Goal: Transaction & Acquisition: Obtain resource

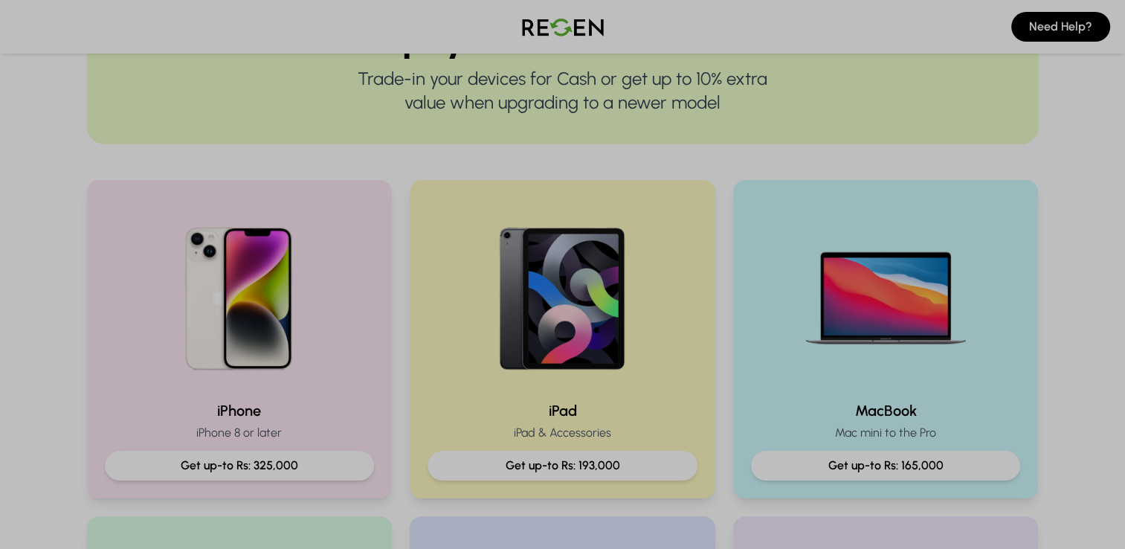
scroll to position [187, 0]
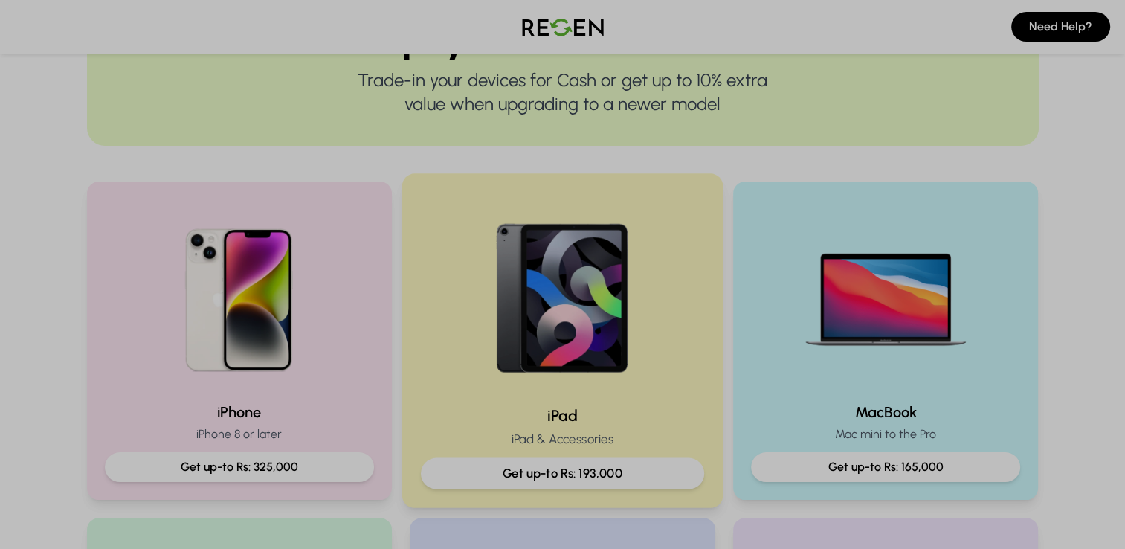
click at [455, 336] on div at bounding box center [562, 293] width 283 height 200
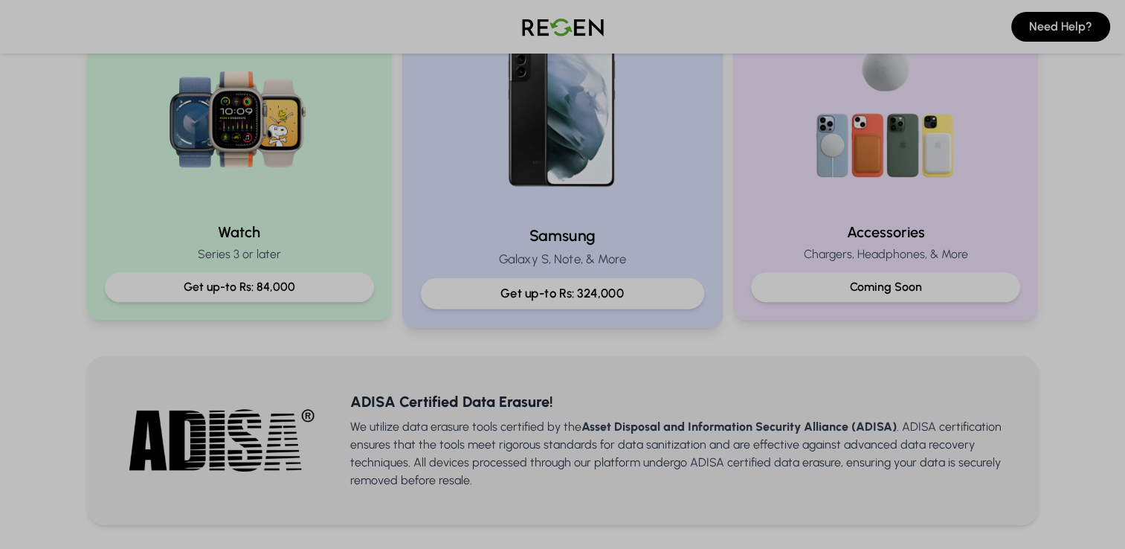
scroll to position [705, 0]
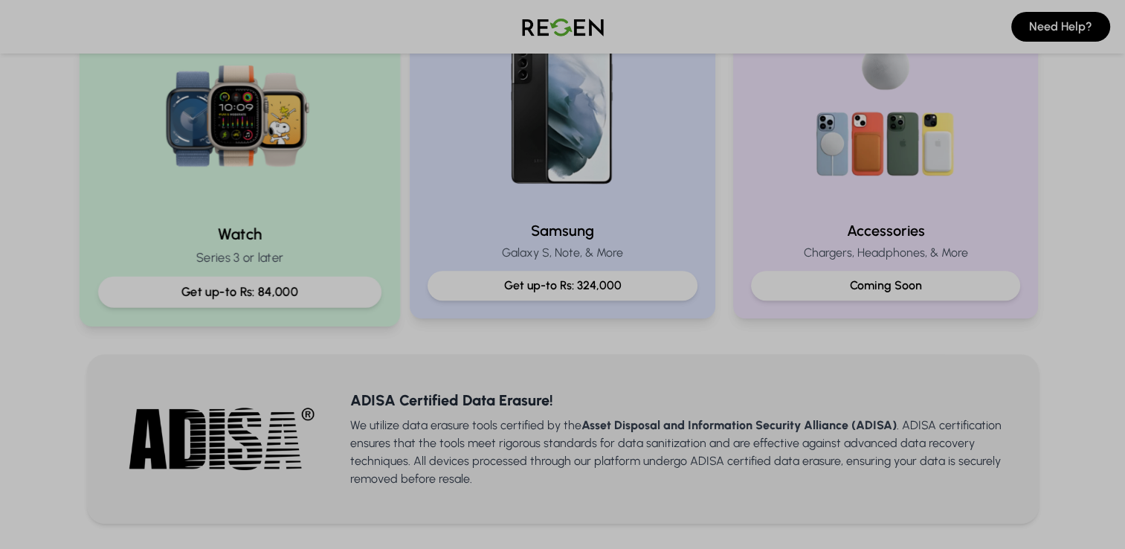
click at [332, 311] on div "Watch Series 3 or later Get up-to Rs: 84,000" at bounding box center [239, 159] width 320 height 334
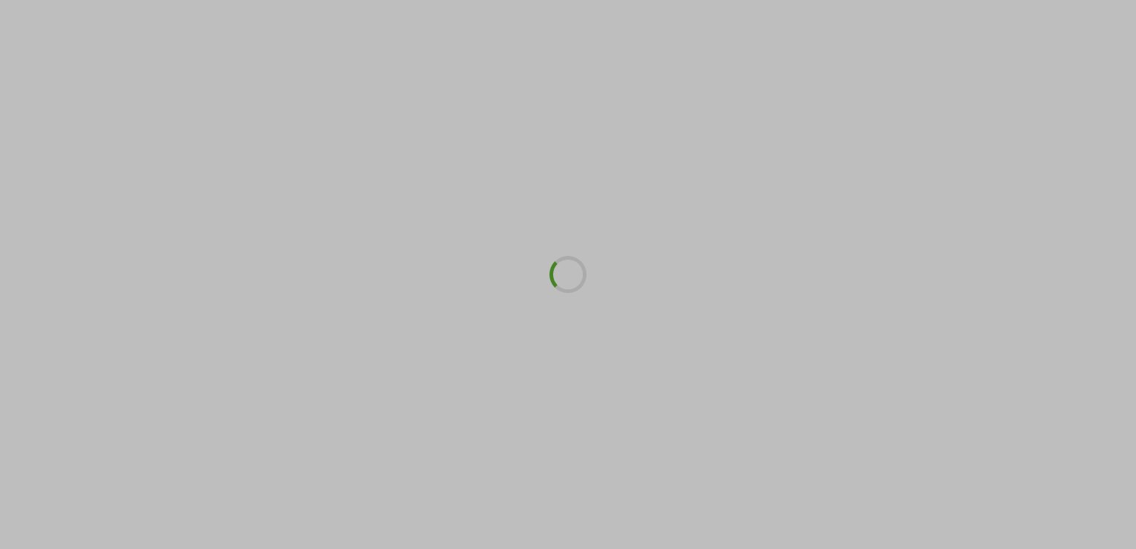
click at [332, 311] on div at bounding box center [568, 274] width 1136 height 549
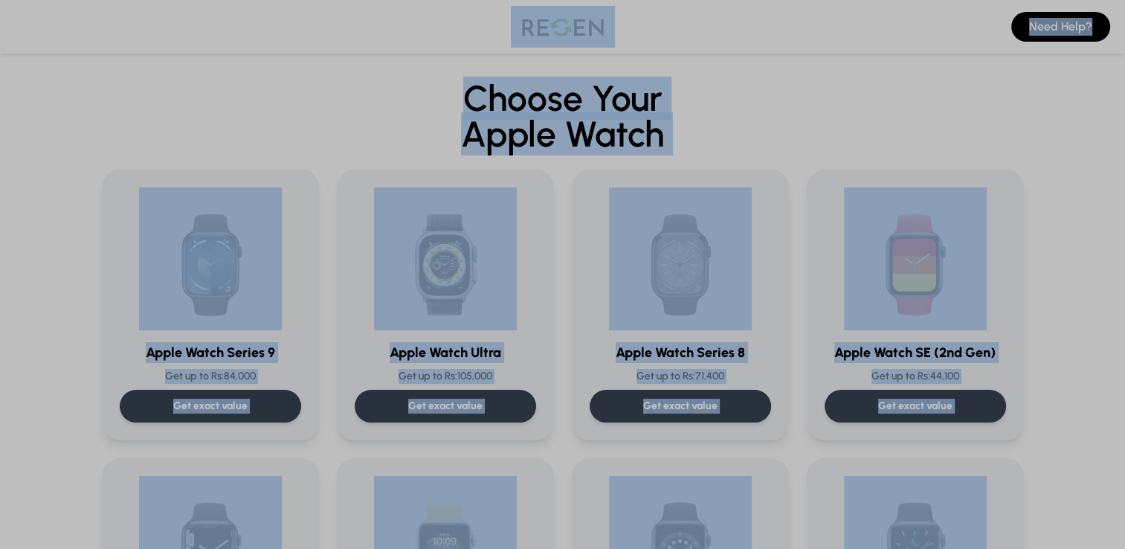
click at [723, 132] on span "Apple Watch" at bounding box center [563, 134] width 922 height 36
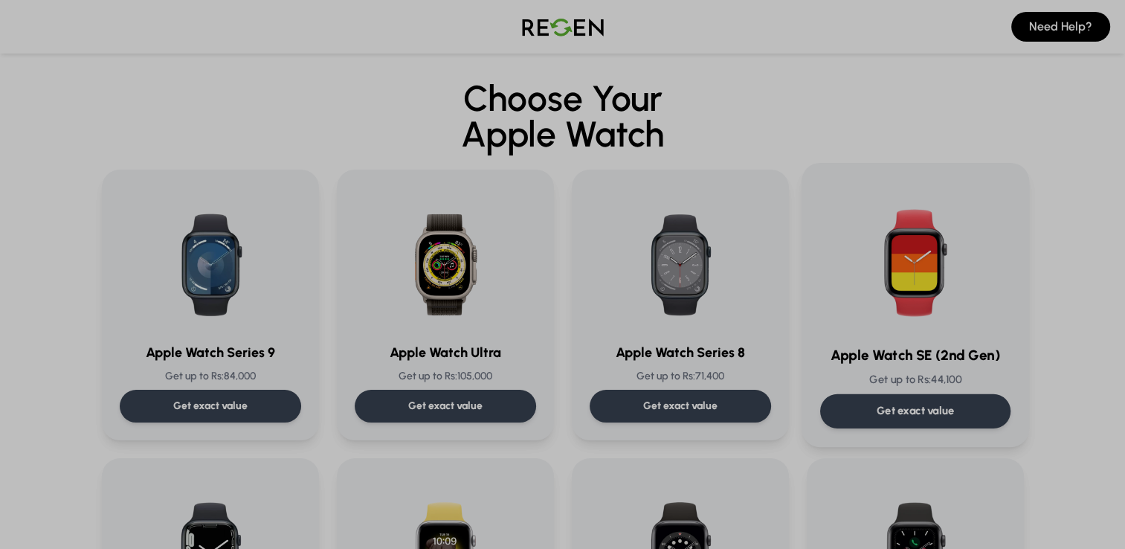
click at [858, 424] on div "Get exact value" at bounding box center [914, 411] width 190 height 34
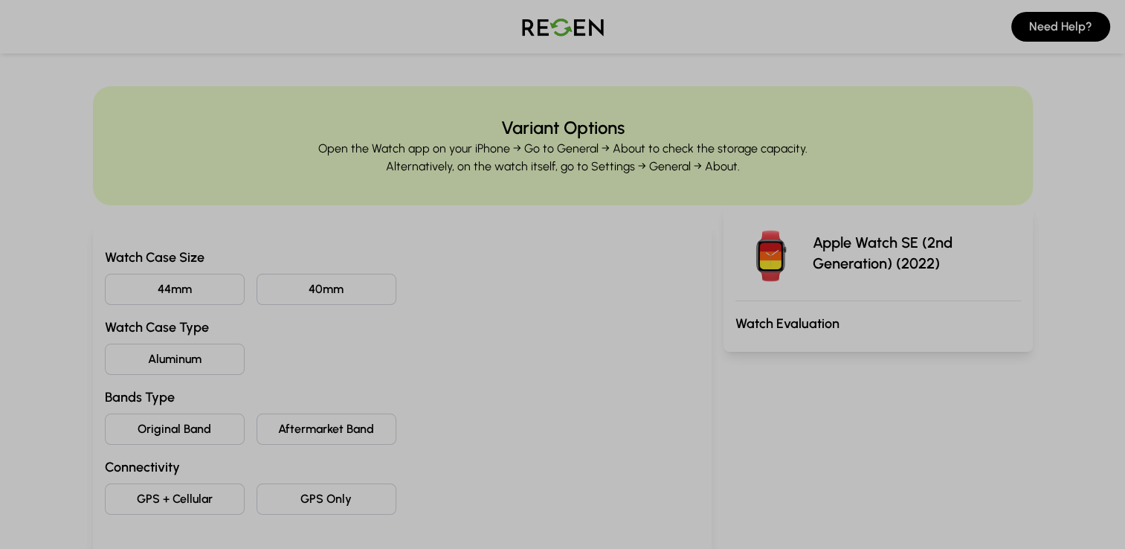
click at [203, 298] on button "44mm" at bounding box center [175, 289] width 140 height 31
click at [209, 369] on button "Aluminum" at bounding box center [175, 359] width 140 height 31
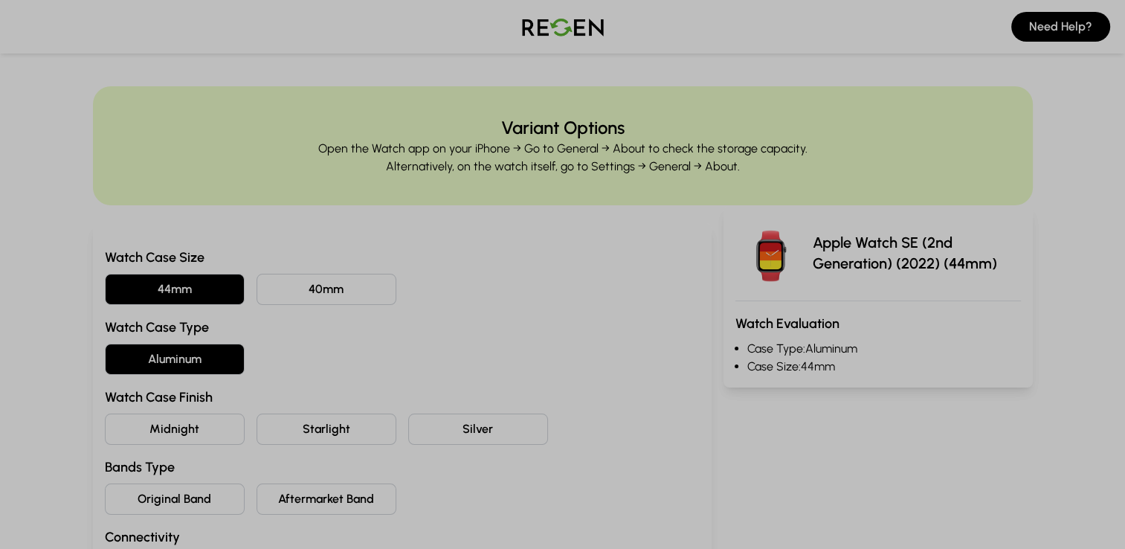
click at [204, 432] on button "Midnight" at bounding box center [175, 428] width 140 height 31
click at [219, 483] on button "Original Band" at bounding box center [175, 498] width 140 height 31
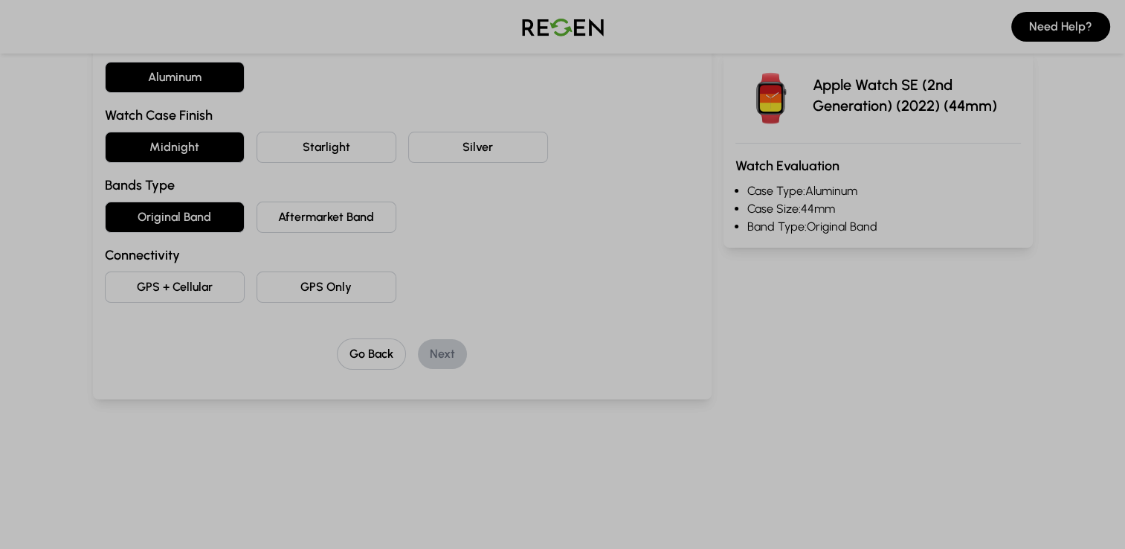
scroll to position [291, 0]
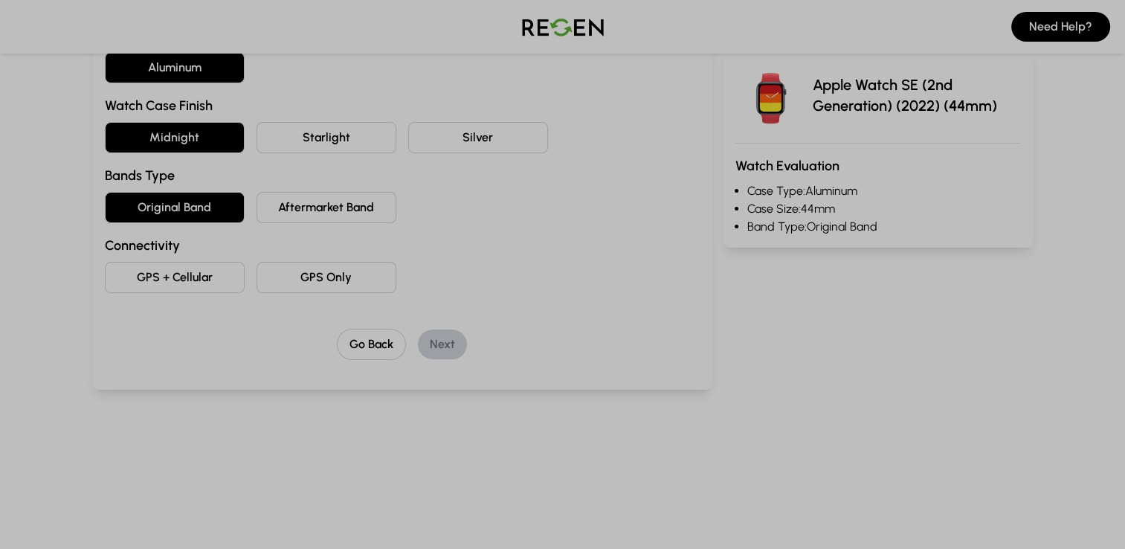
click at [355, 280] on button "GPS Only" at bounding box center [327, 277] width 140 height 31
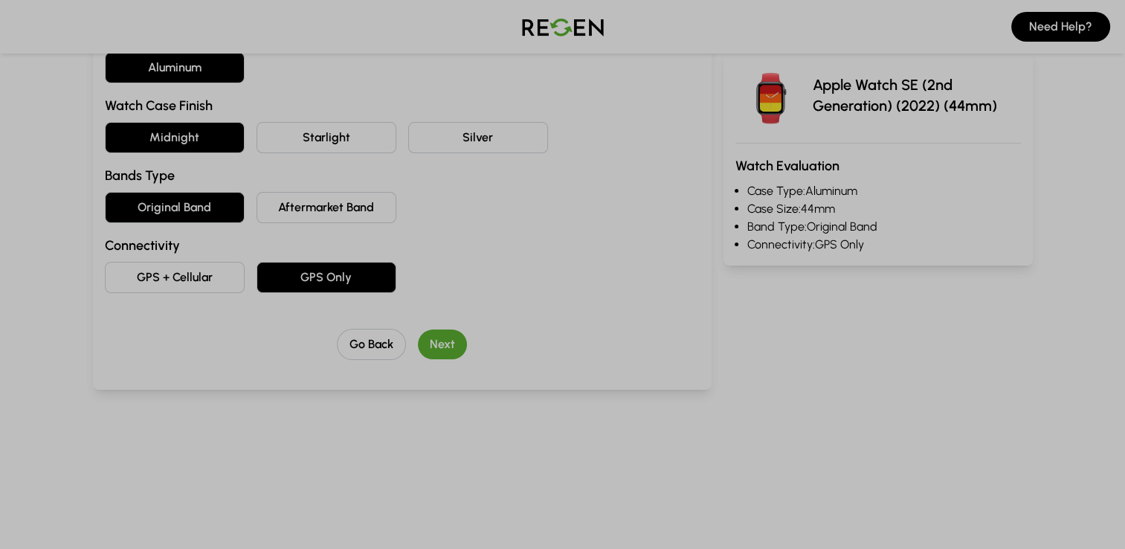
click at [438, 343] on button "Next" at bounding box center [442, 344] width 49 height 30
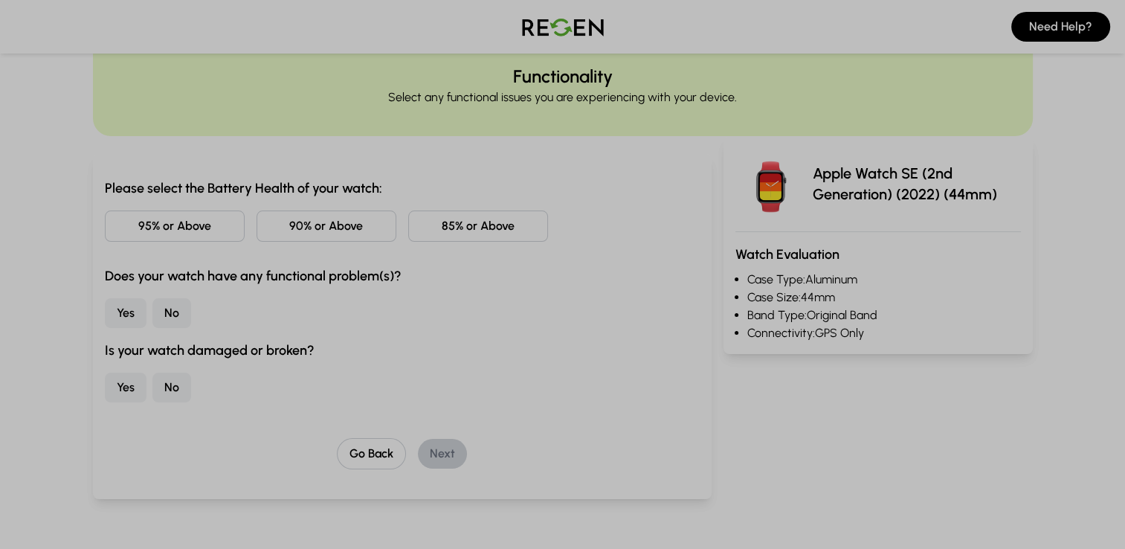
scroll to position [45, 0]
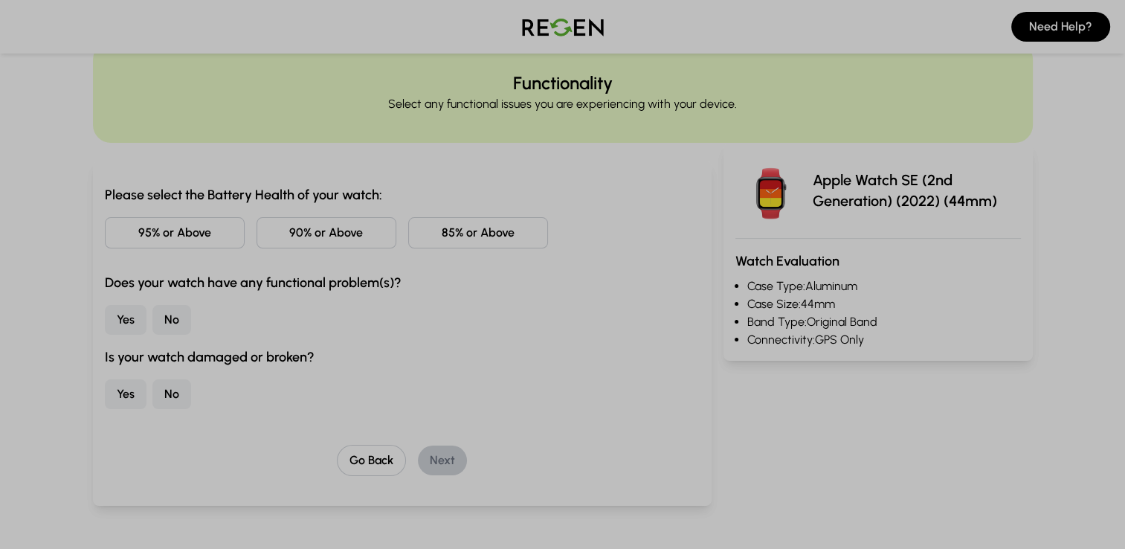
click at [219, 227] on button "95% or Above" at bounding box center [175, 232] width 140 height 31
click at [167, 323] on button "No" at bounding box center [171, 320] width 39 height 30
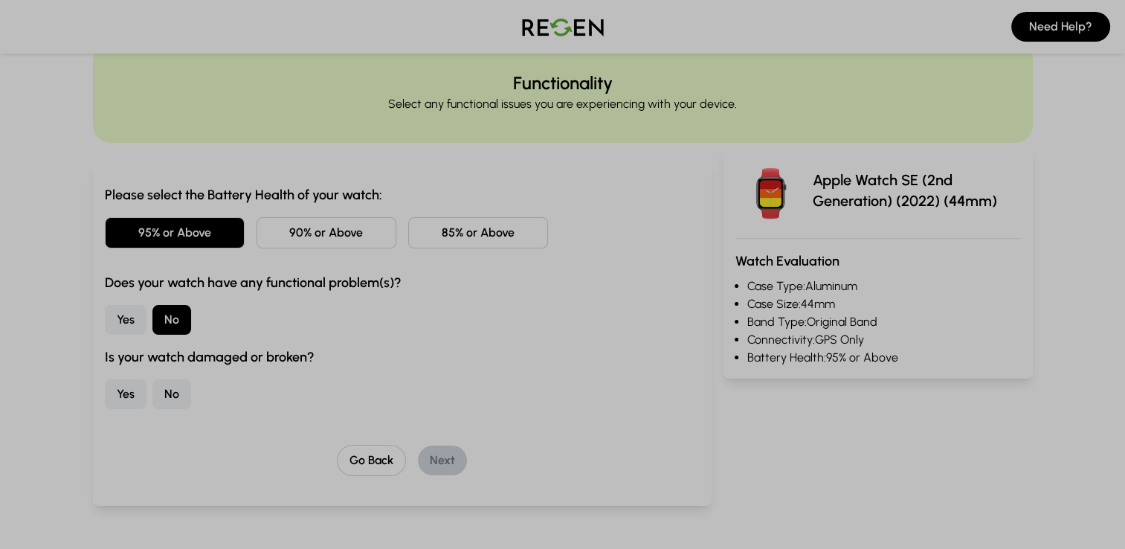
click at [167, 384] on button "No" at bounding box center [171, 394] width 39 height 30
click at [440, 451] on button "Next" at bounding box center [442, 460] width 49 height 30
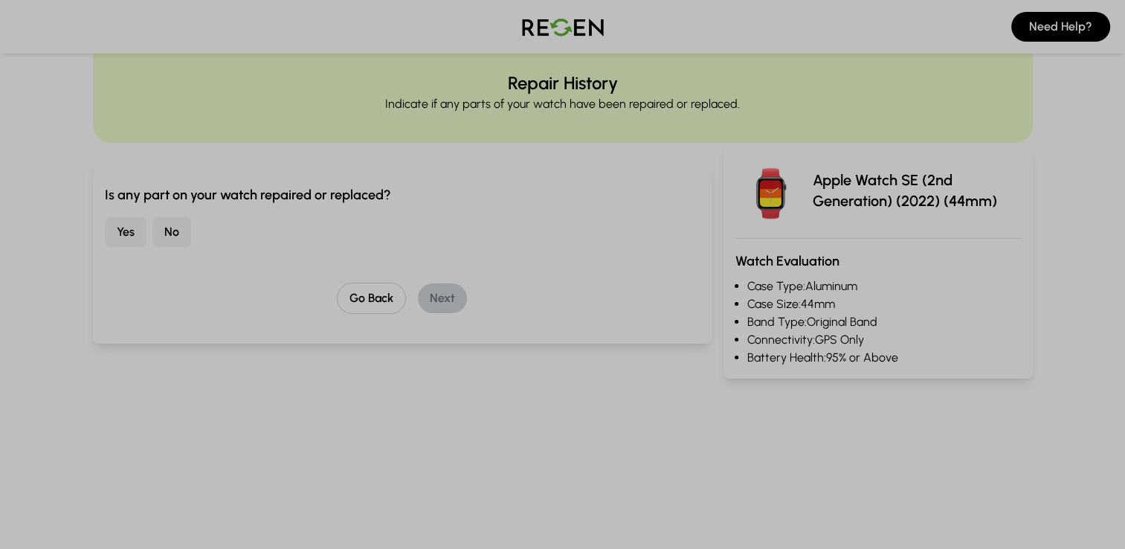
click at [172, 234] on button "No" at bounding box center [171, 232] width 39 height 30
click at [434, 295] on button "Next" at bounding box center [442, 298] width 49 height 30
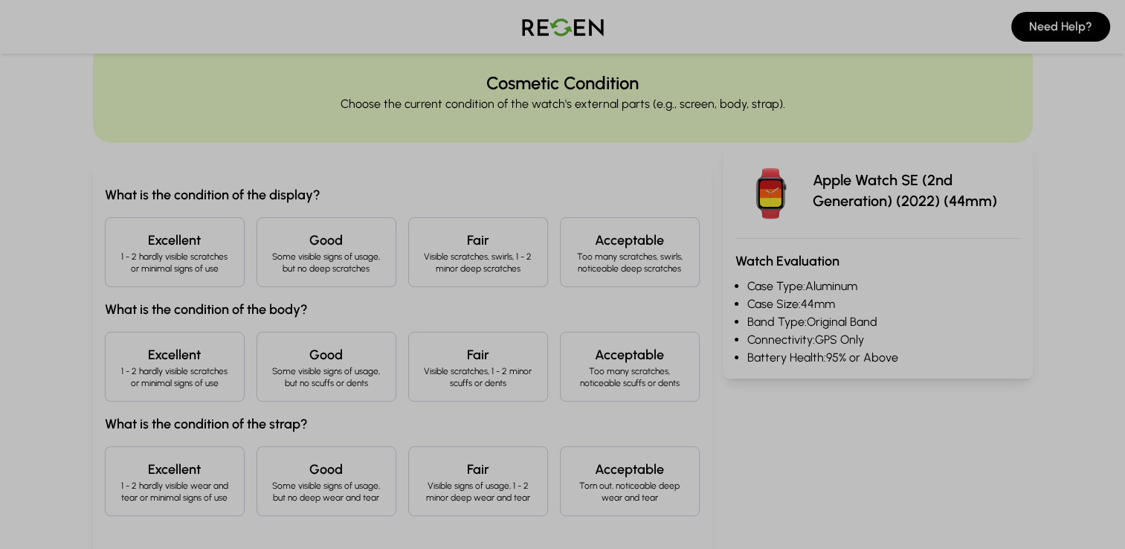
click at [231, 272] on p "1 - 2 hardly visible scratches or minimal signs of use" at bounding box center [174, 263] width 115 height 24
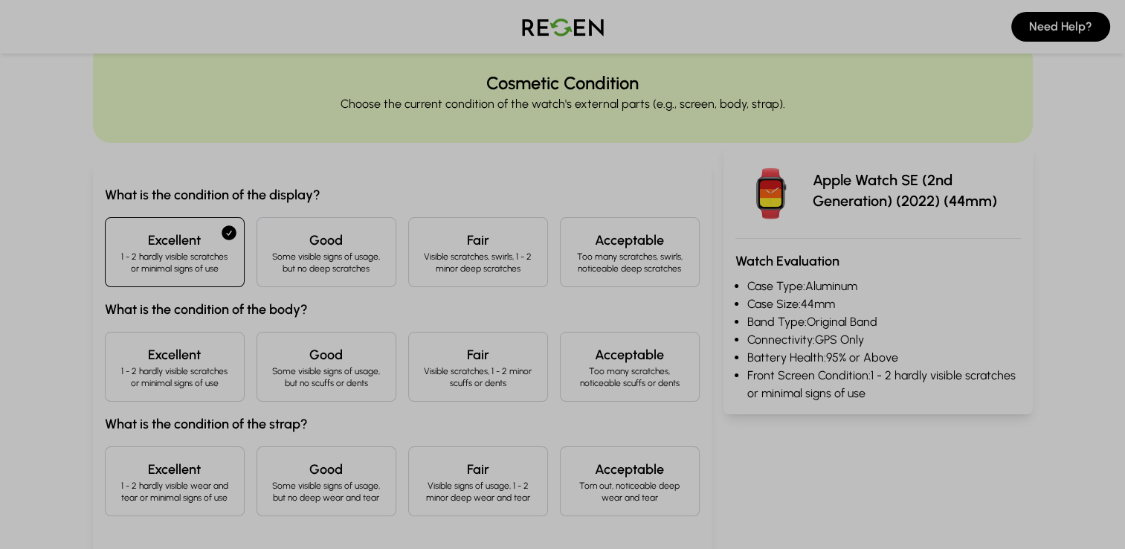
click at [217, 358] on h4 "Excellent" at bounding box center [174, 354] width 115 height 21
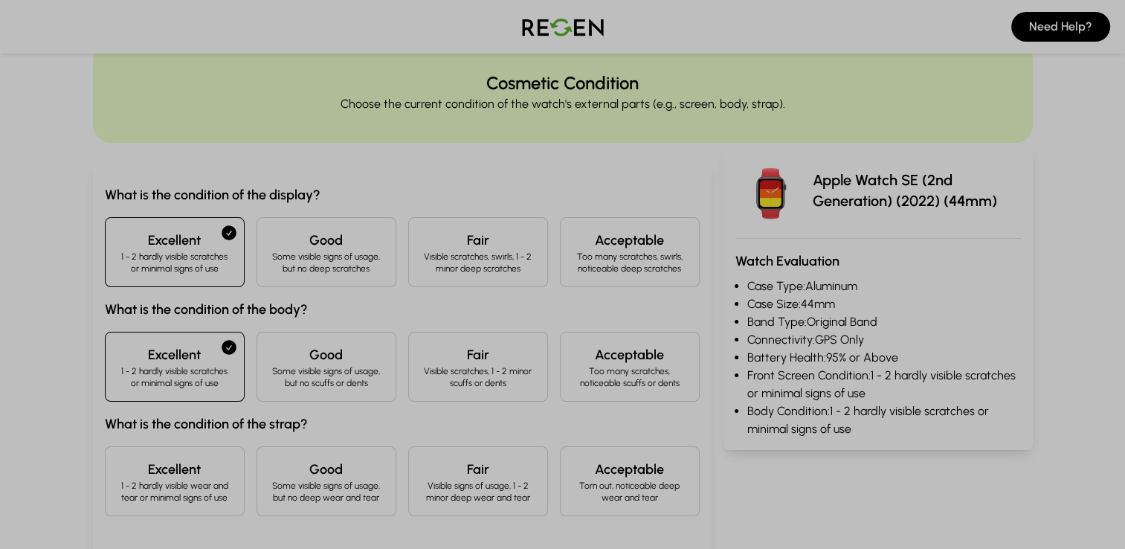
click at [194, 483] on p "1 - 2 hardly visible wear and tear or minimal signs of use" at bounding box center [174, 492] width 115 height 24
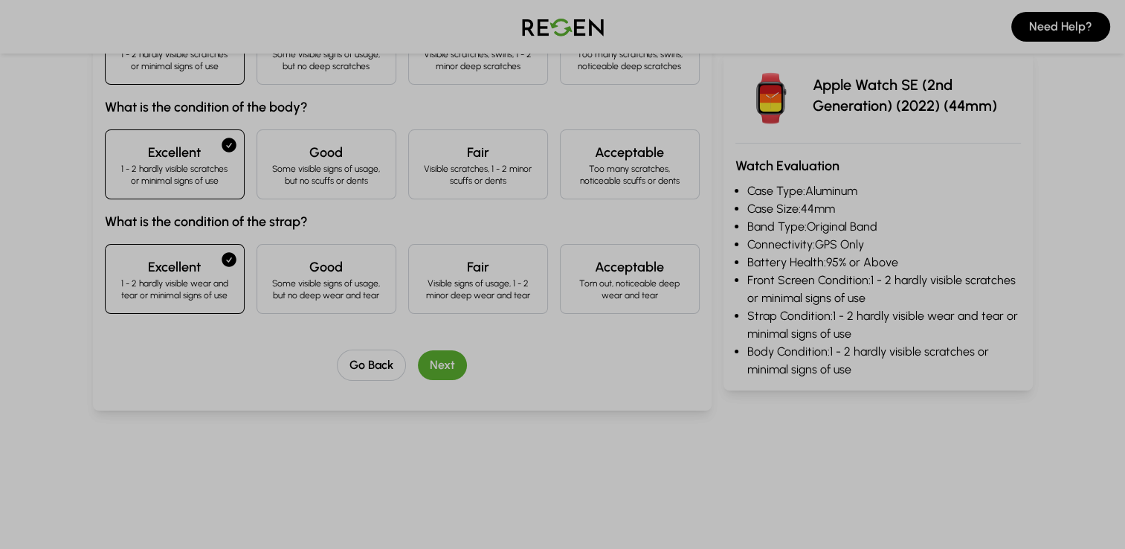
scroll to position [250, 0]
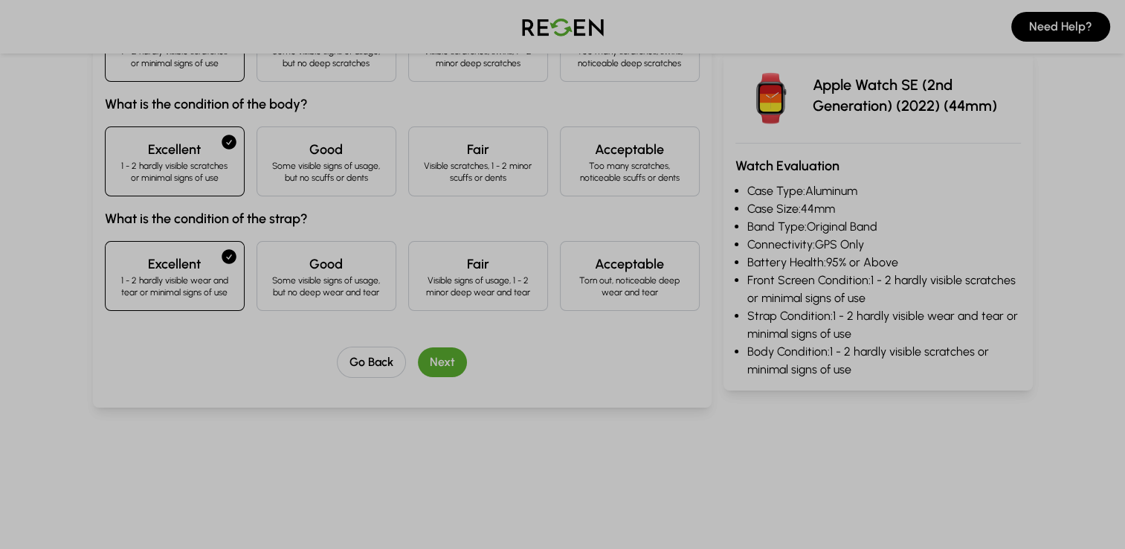
click at [455, 363] on button "Next" at bounding box center [442, 362] width 49 height 30
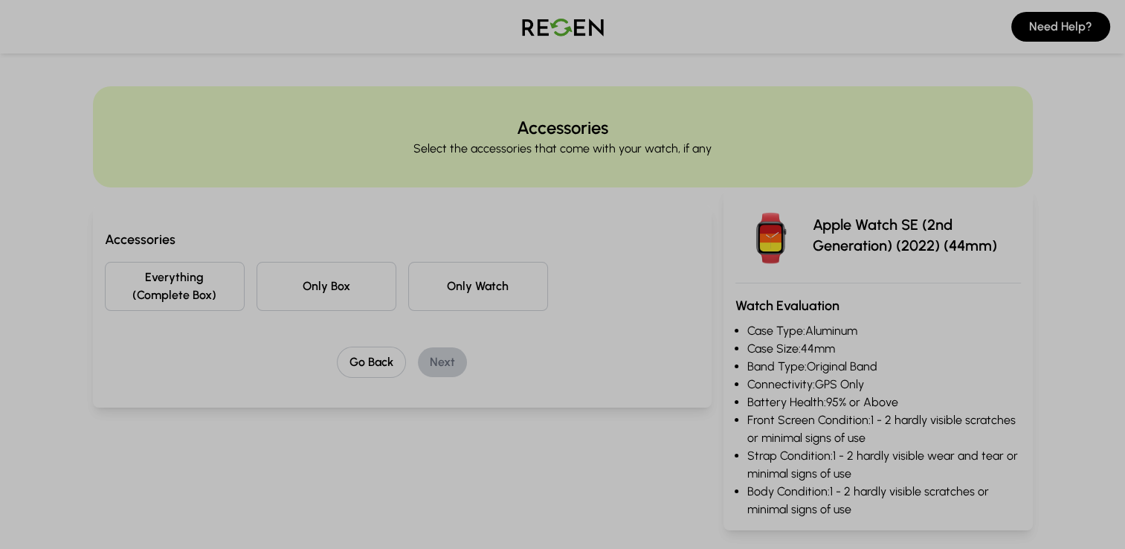
click at [235, 274] on button "Everything (Complete Box)" at bounding box center [175, 286] width 140 height 49
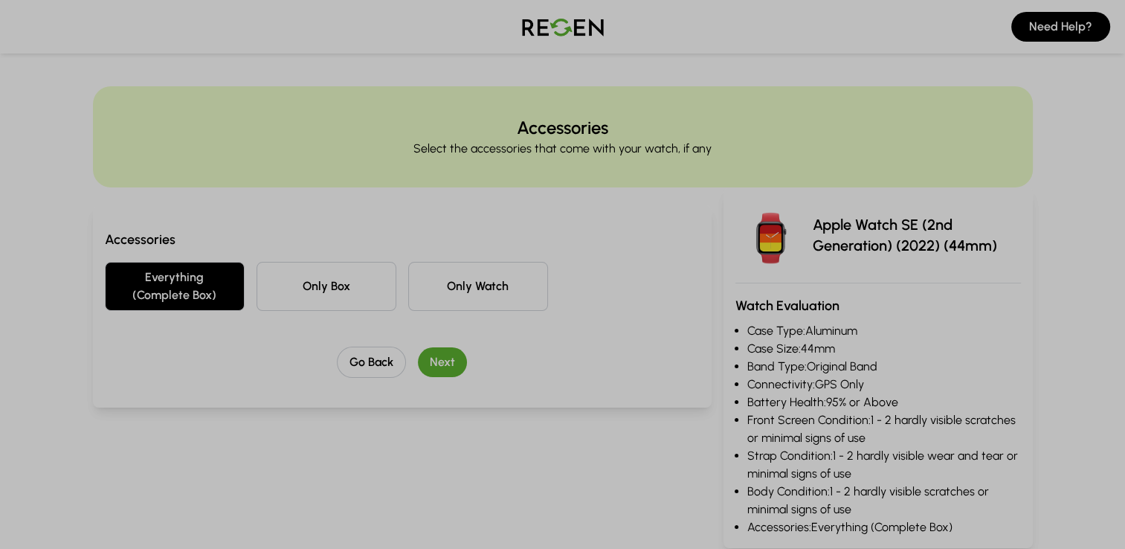
click at [424, 354] on button "Next" at bounding box center [442, 362] width 49 height 30
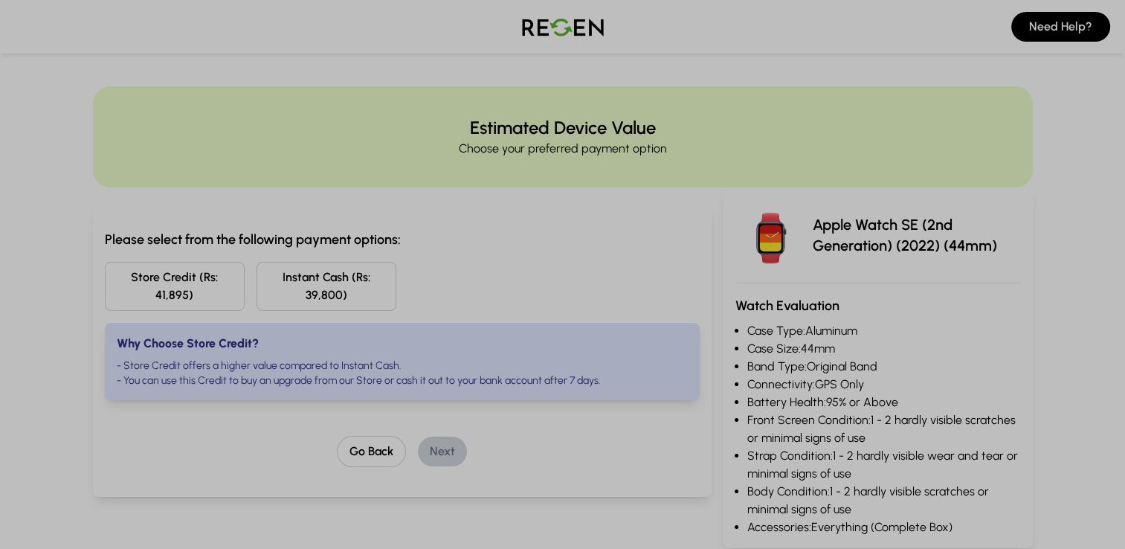
click at [214, 302] on button "Store Credit (Rs: 41,895)" at bounding box center [175, 286] width 140 height 49
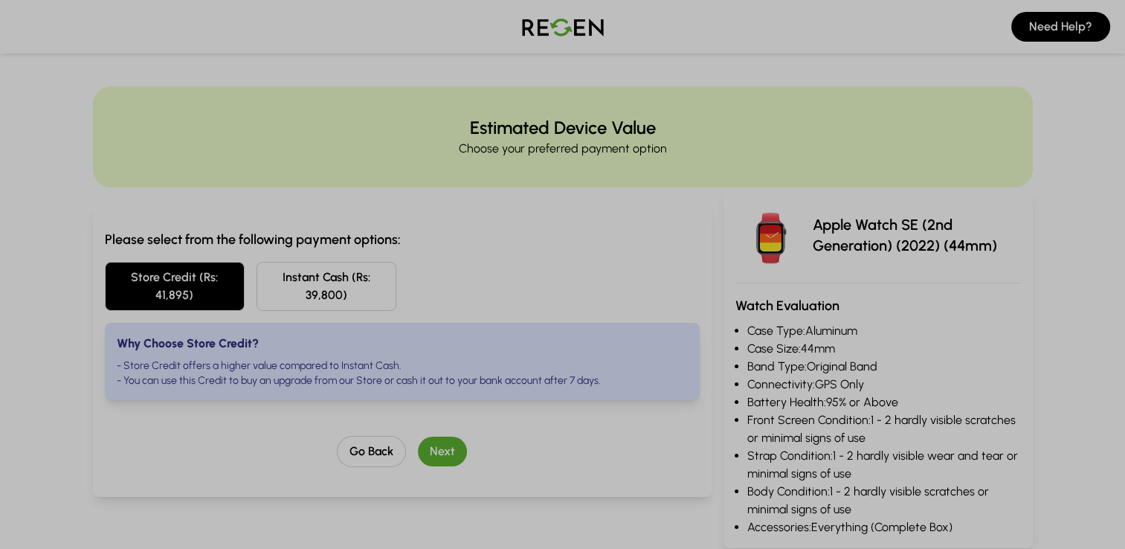
click at [304, 309] on button "Instant Cash (Rs: 39,800)" at bounding box center [327, 286] width 140 height 49
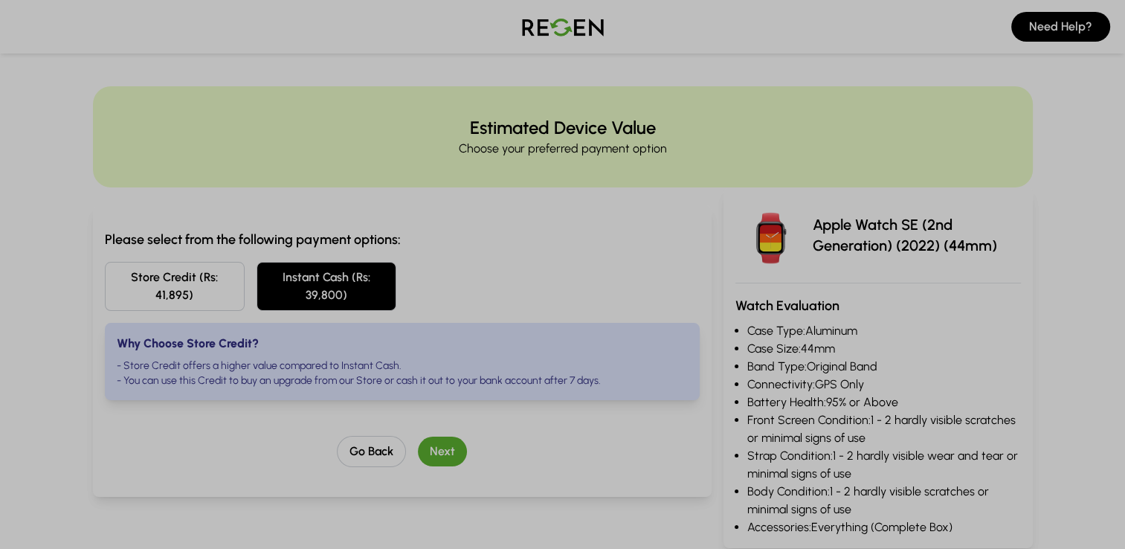
click at [193, 288] on button "Store Credit (Rs: 41,895)" at bounding box center [175, 286] width 140 height 49
